Goal: Find specific page/section: Find specific page/section

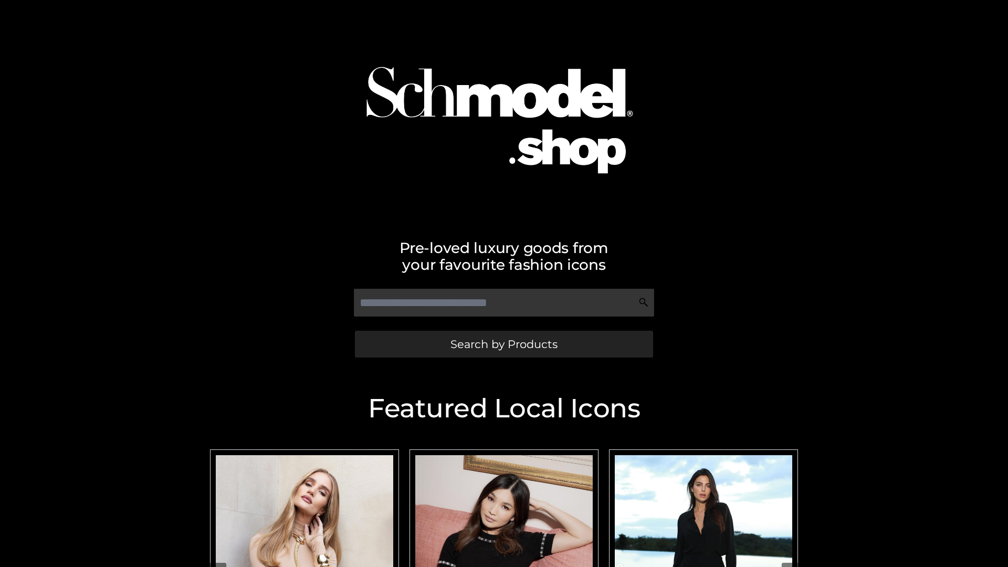
click at [504, 344] on span "Search by Products" at bounding box center [504, 344] width 107 height 11
